Goal: Task Accomplishment & Management: Manage account settings

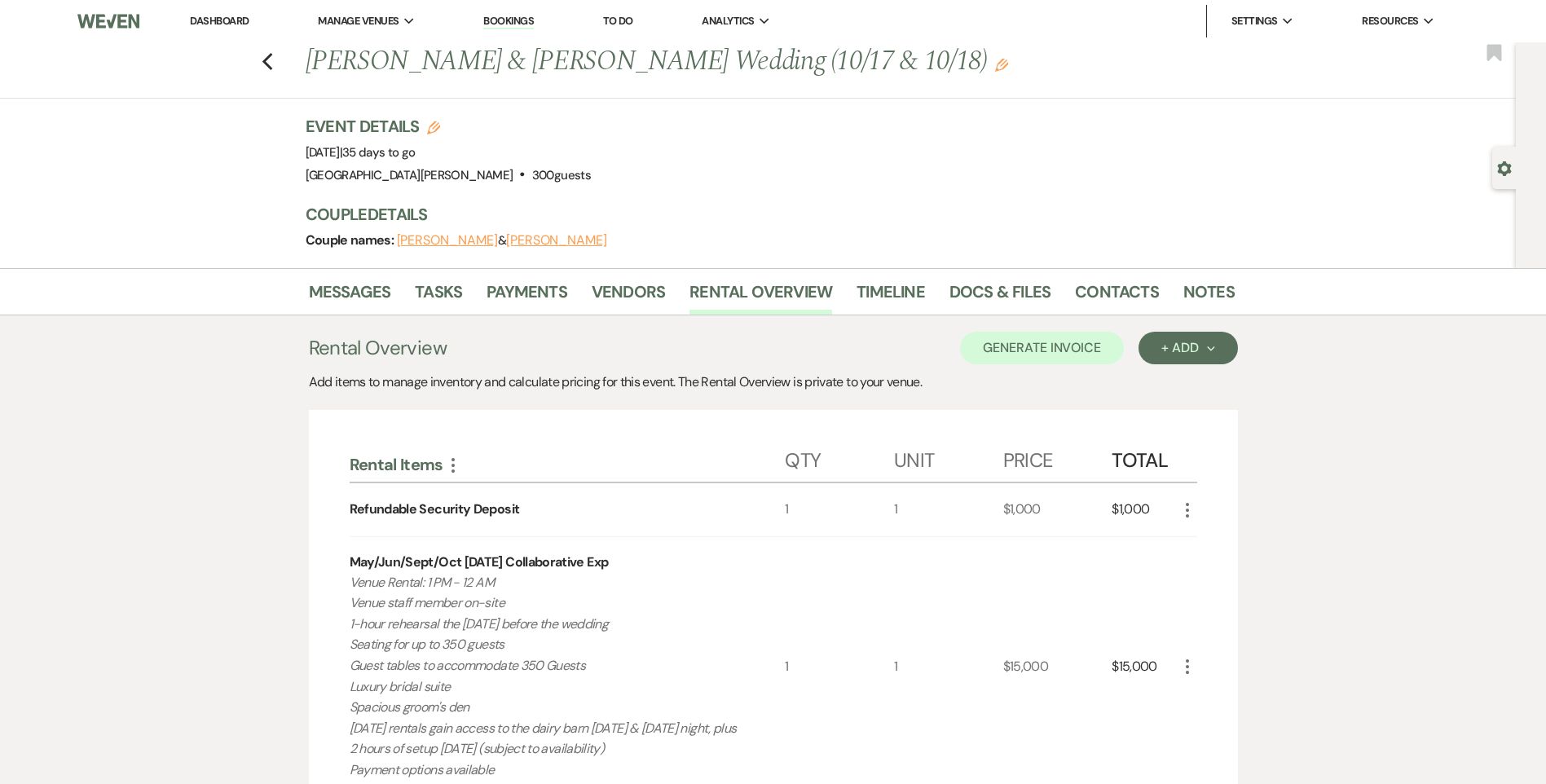
click at [240, 17] on link "Dashboard" at bounding box center [219, 21] width 59 height 14
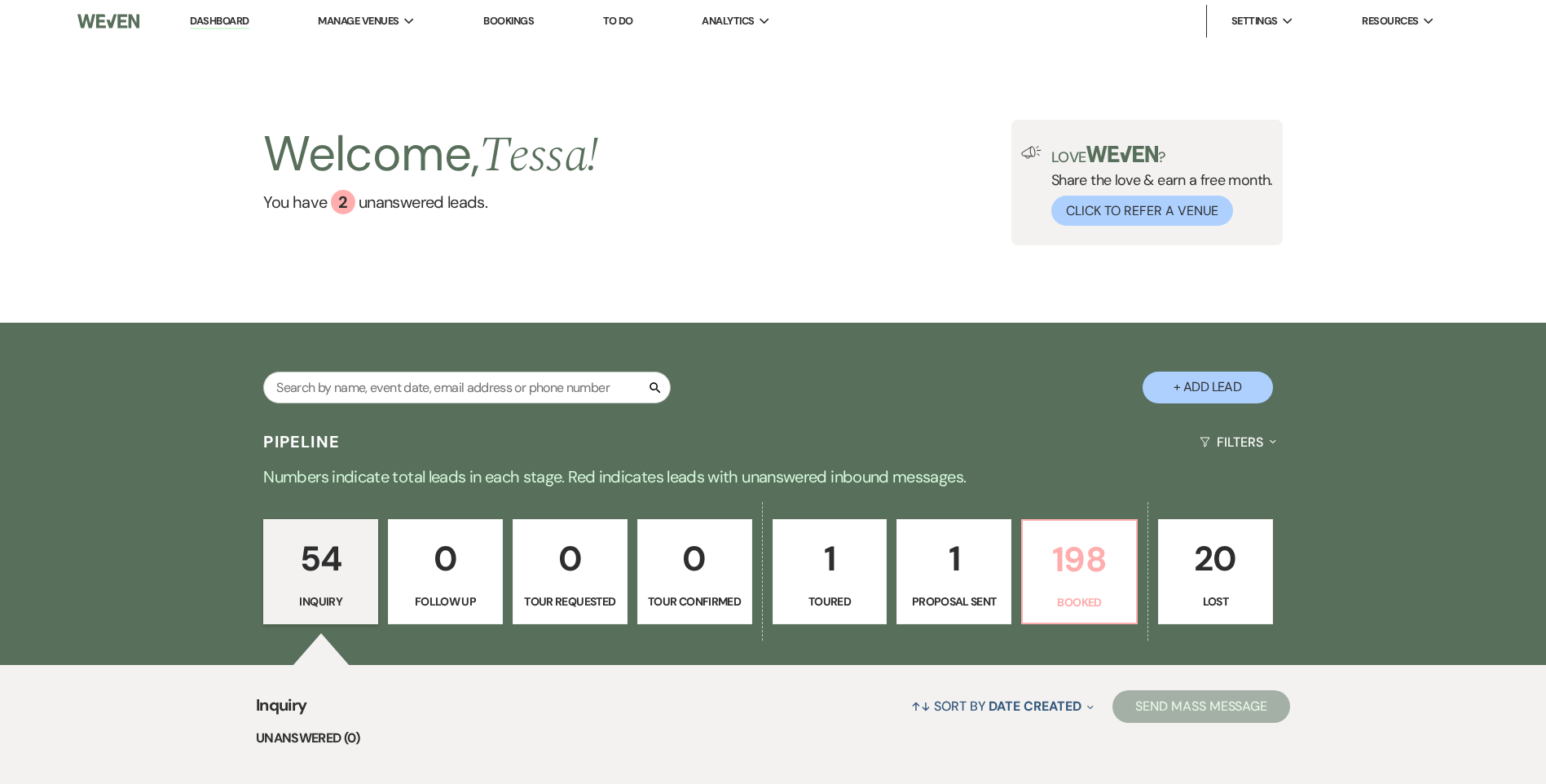
click at [1062, 558] on p "198" at bounding box center [1079, 559] width 93 height 55
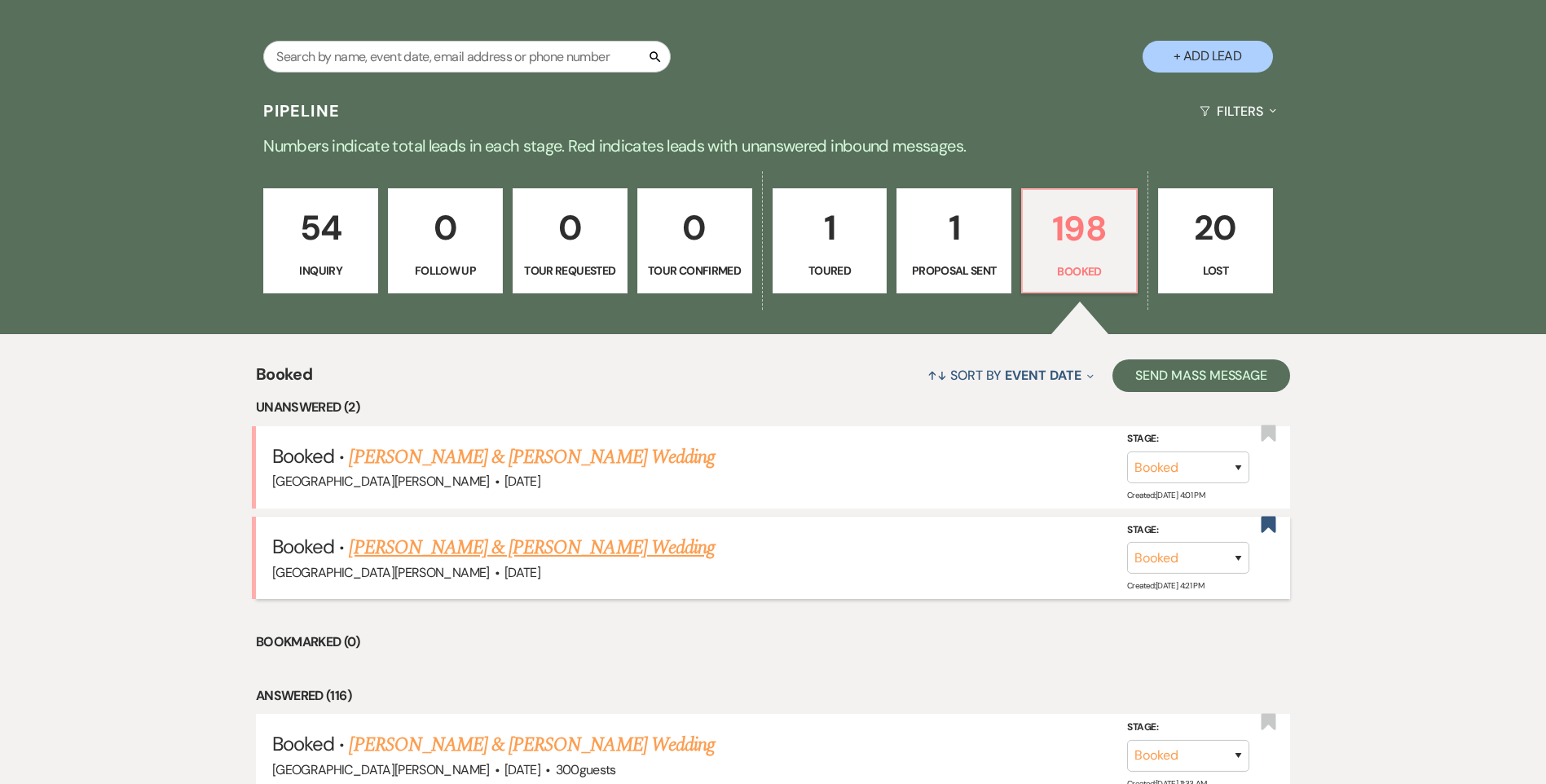
scroll to position [652, 0]
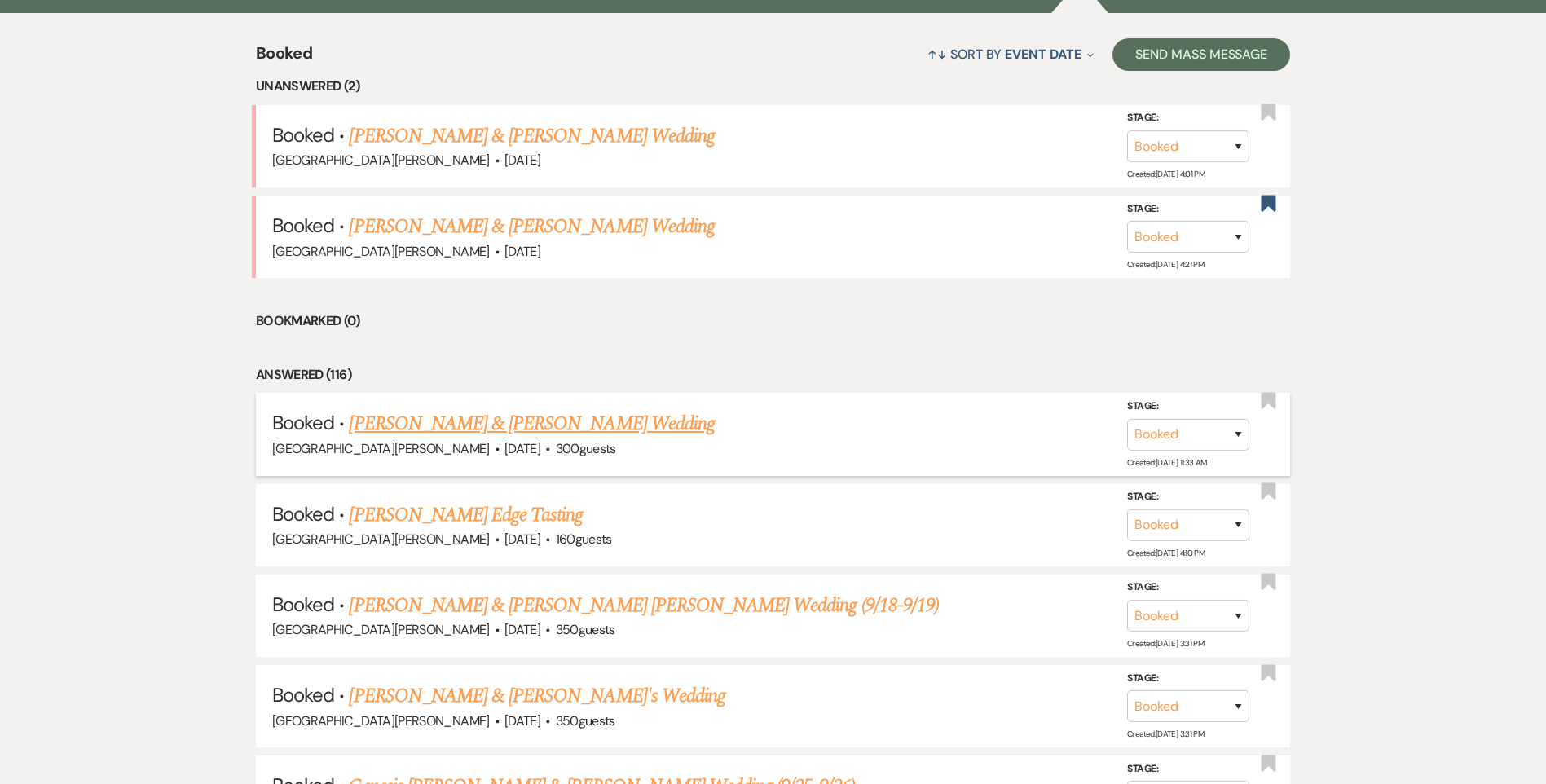
click at [498, 437] on link "[PERSON_NAME] & [PERSON_NAME] Wedding" at bounding box center [531, 423] width 365 height 29
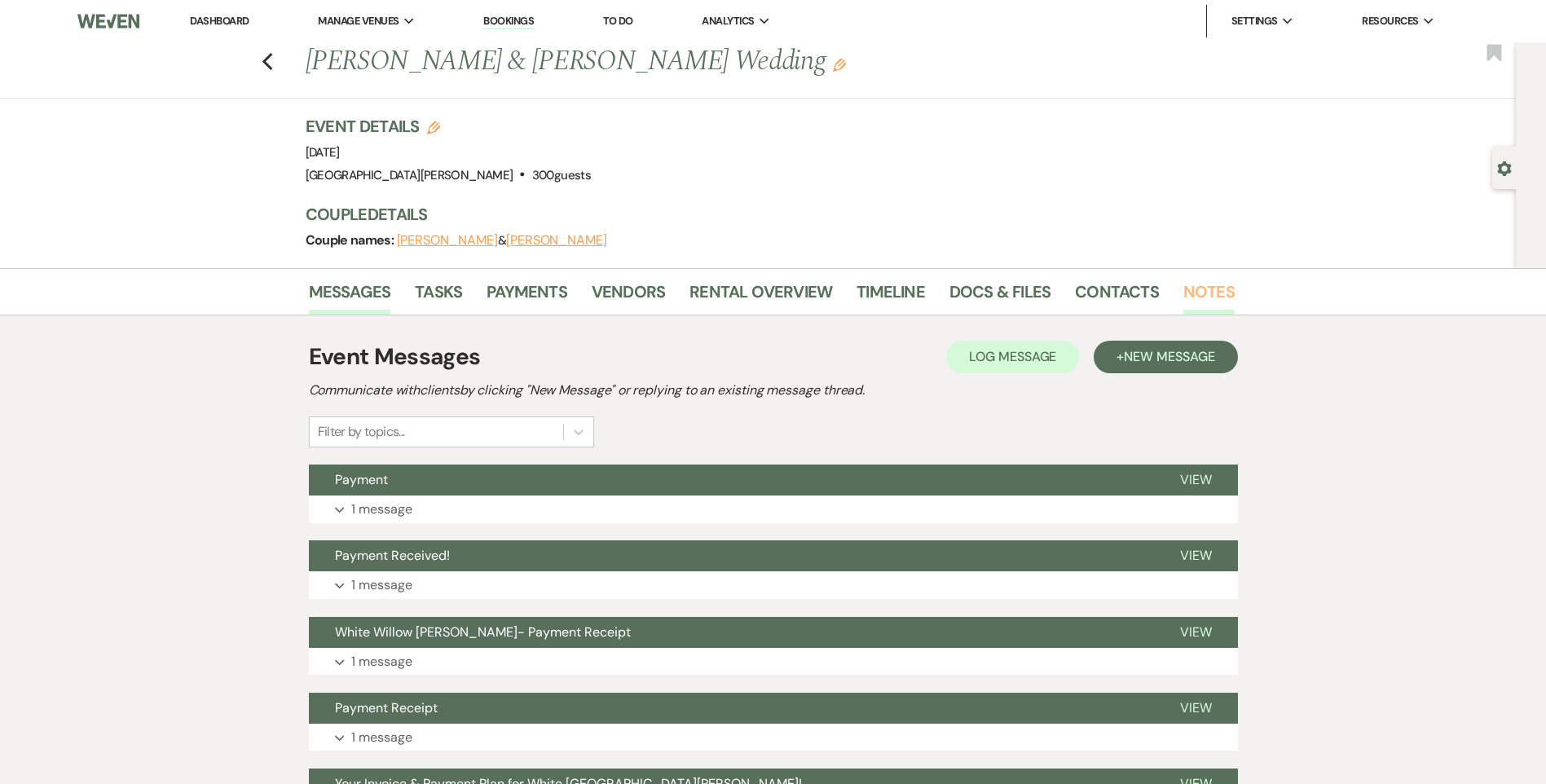
click at [1188, 293] on link "Notes" at bounding box center [1209, 296] width 51 height 36
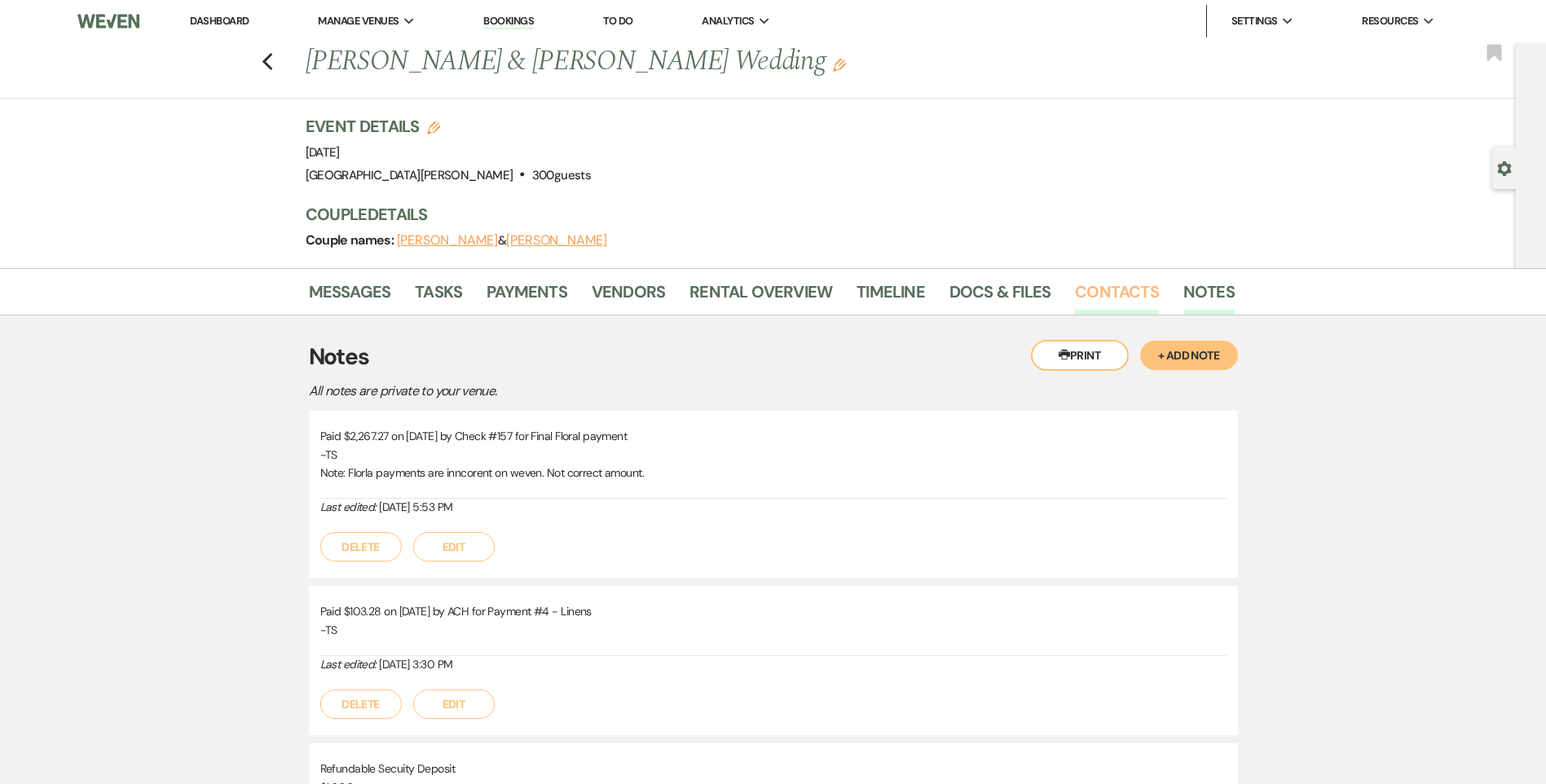
click at [1110, 289] on link "Contacts" at bounding box center [1116, 296] width 84 height 36
